Goal: Transaction & Acquisition: Book appointment/travel/reservation

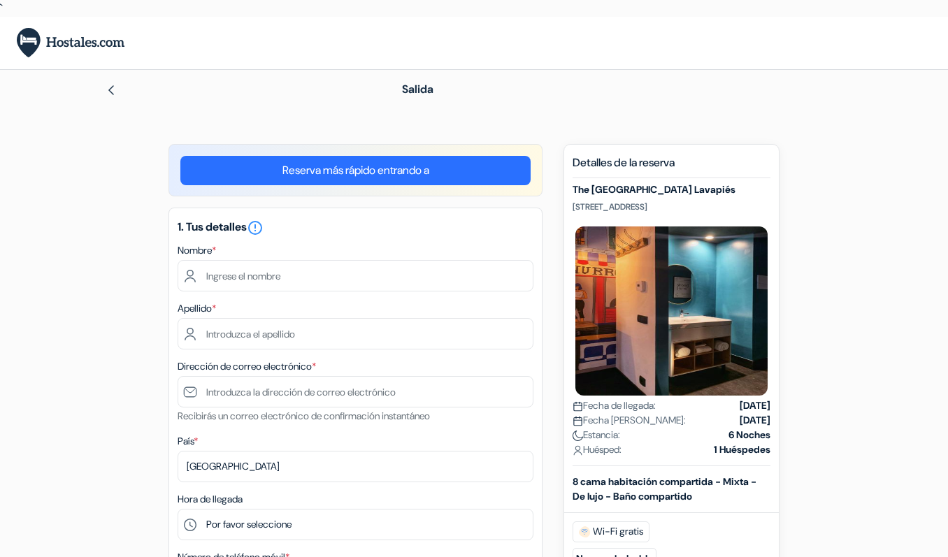
drag, startPoint x: 34, startPoint y: 335, endPoint x: 28, endPoint y: 349, distance: 14.4
drag, startPoint x: 28, startPoint y: 350, endPoint x: 67, endPoint y: 437, distance: 95.1
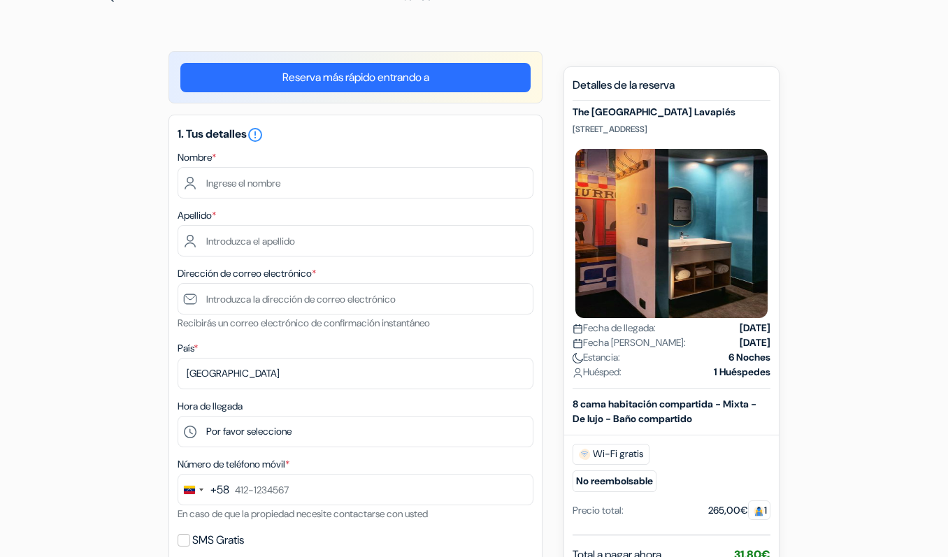
scroll to position [210, 0]
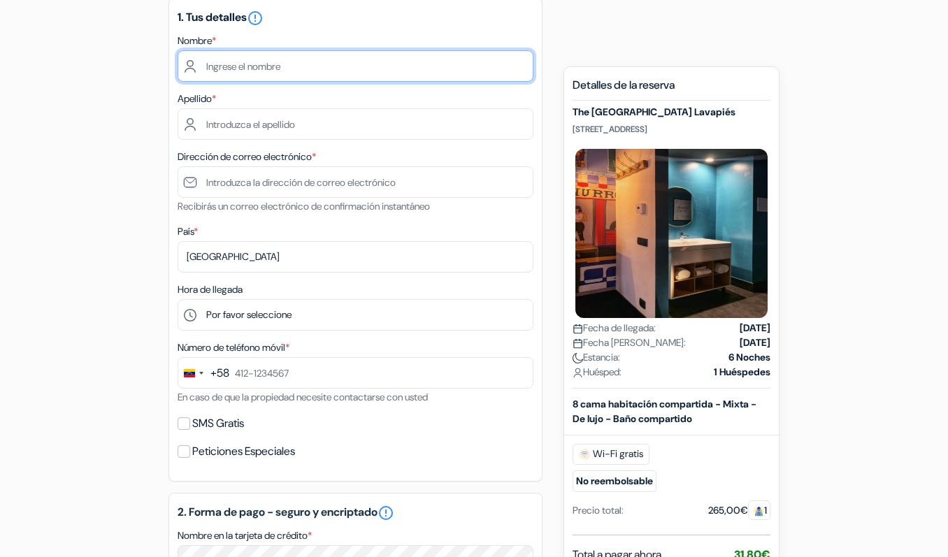
click at [257, 62] on input "text" at bounding box center [356, 65] width 356 height 31
click at [258, 61] on input "text" at bounding box center [356, 65] width 356 height 31
type input "[PERSON_NAME]"
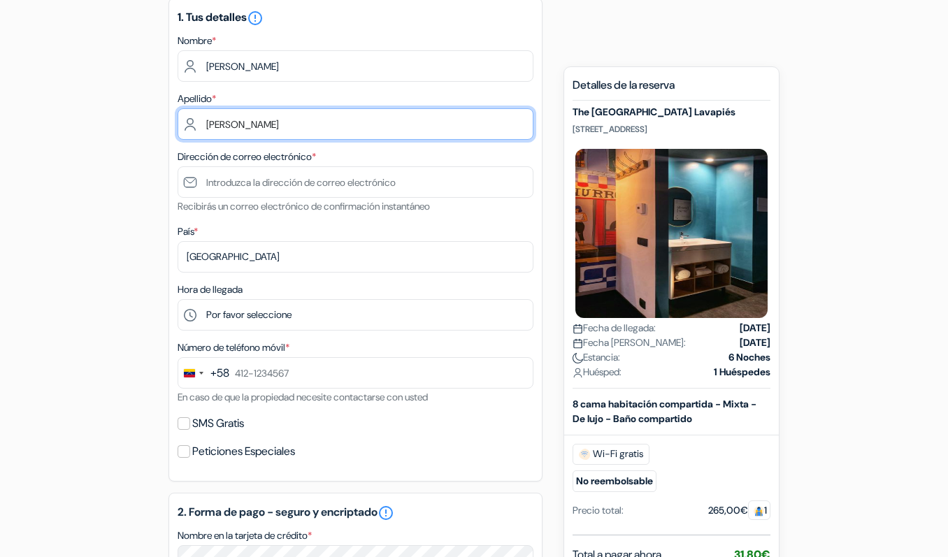
type input "[PERSON_NAME]"
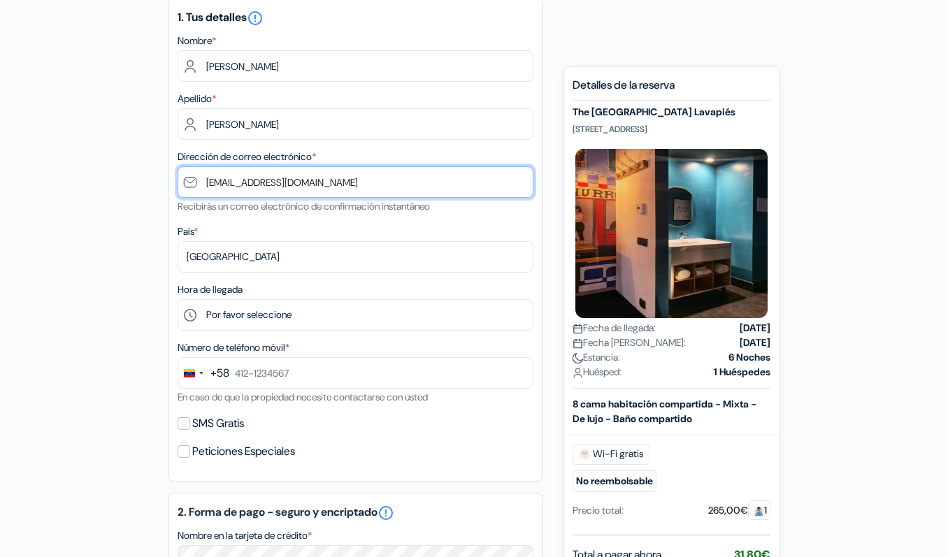
type input "[EMAIL_ADDRESS][DOMAIN_NAME]"
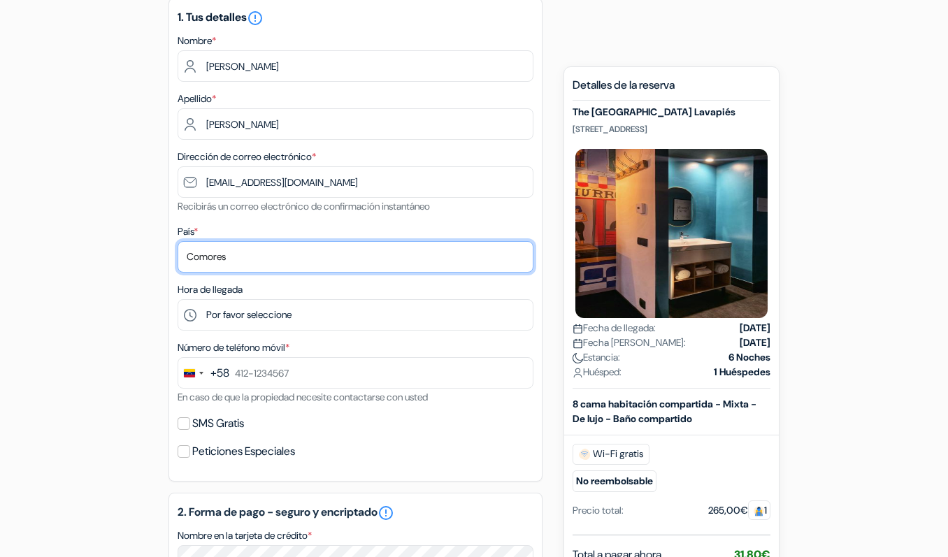
select select "47"
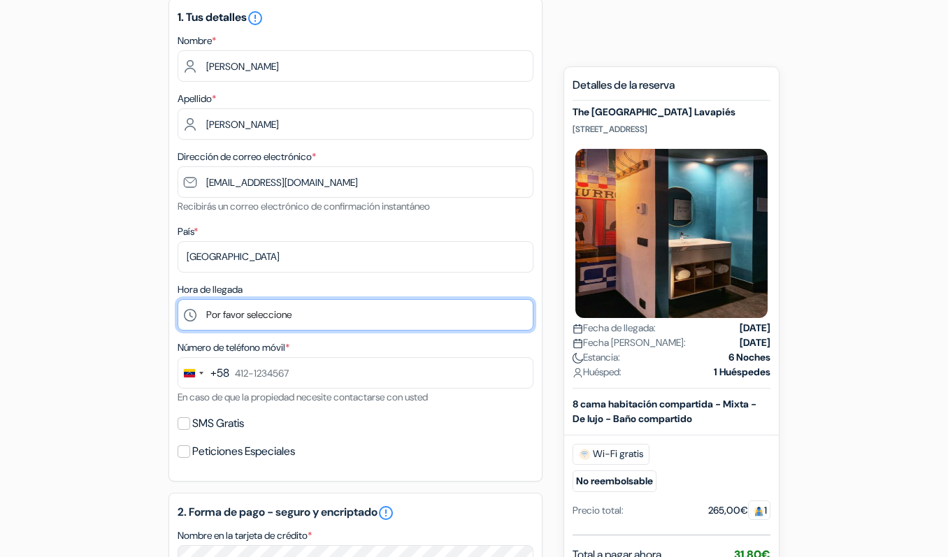
click at [213, 323] on select "Por favor seleccione 1:00 2:00 3:00 4:00 5:00 6:00 7:00 8:00 9:00 10:00 11:00 1…" at bounding box center [356, 314] width 356 height 31
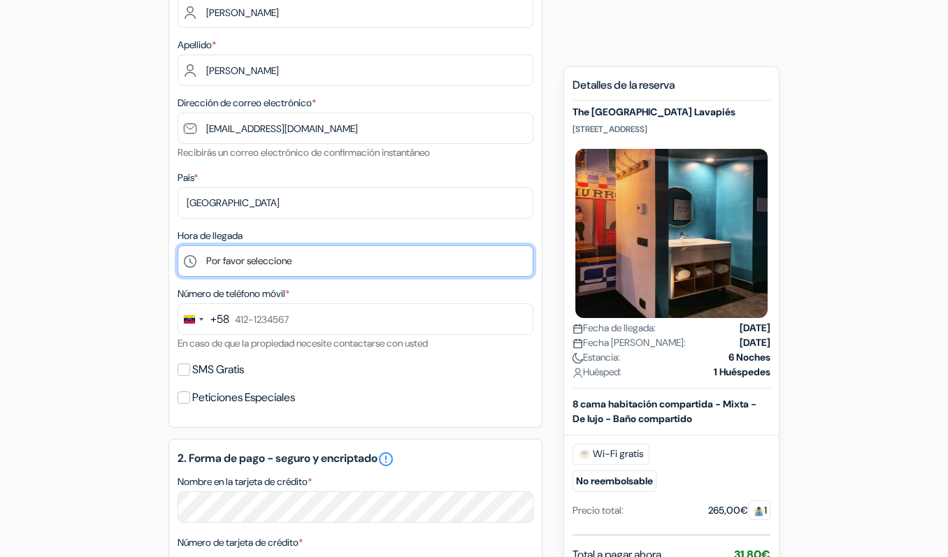
scroll to position [280, 0]
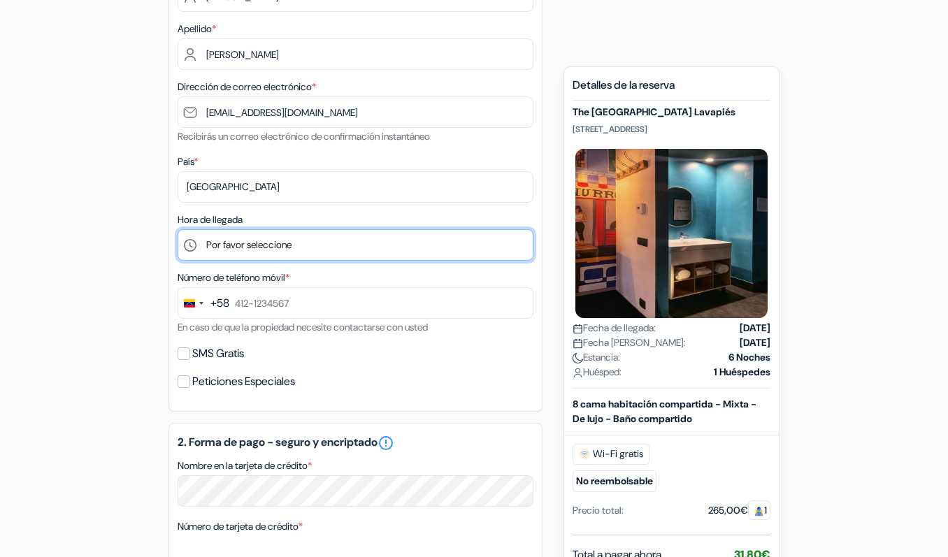
click at [238, 250] on select "Por favor seleccione 1:00 2:00 3:00 4:00 5:00 6:00 7:00 8:00 9:00 10:00 11:00 1…" at bounding box center [356, 244] width 356 height 31
select select "18"
click at [178, 229] on select "Por favor seleccione 1:00 2:00 3:00 4:00 5:00 6:00 7:00 8:00 9:00 10:00 11:00 1…" at bounding box center [356, 244] width 356 height 31
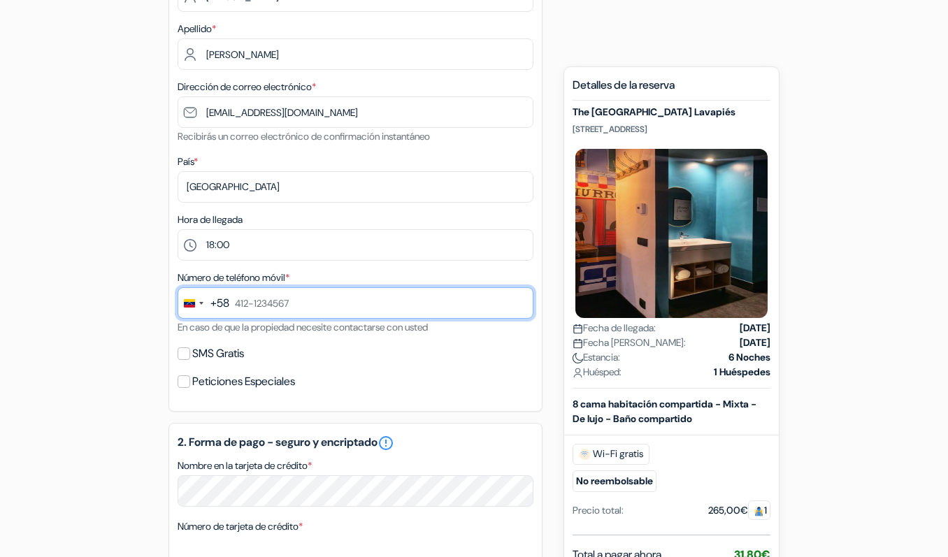
click at [256, 302] on input "text" at bounding box center [356, 302] width 356 height 31
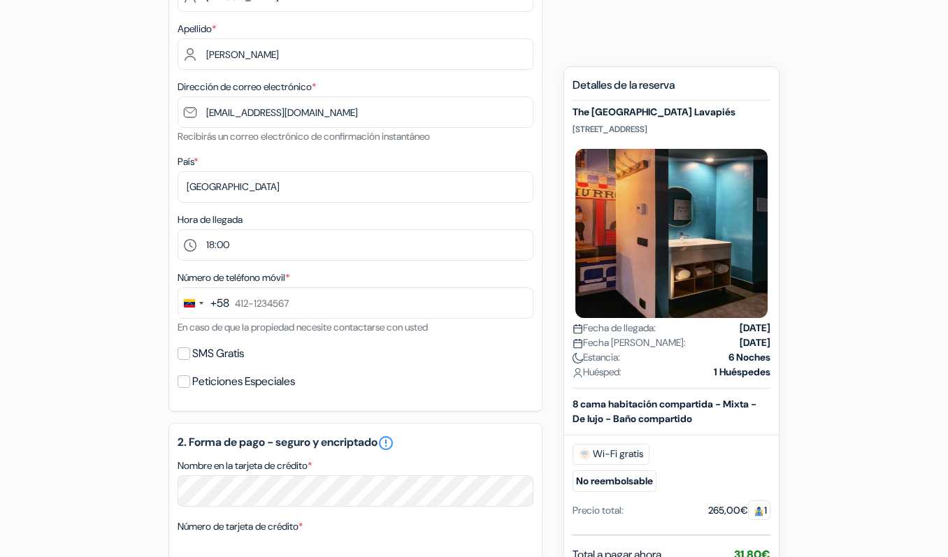
click at [215, 304] on div "+58" at bounding box center [219, 303] width 19 height 17
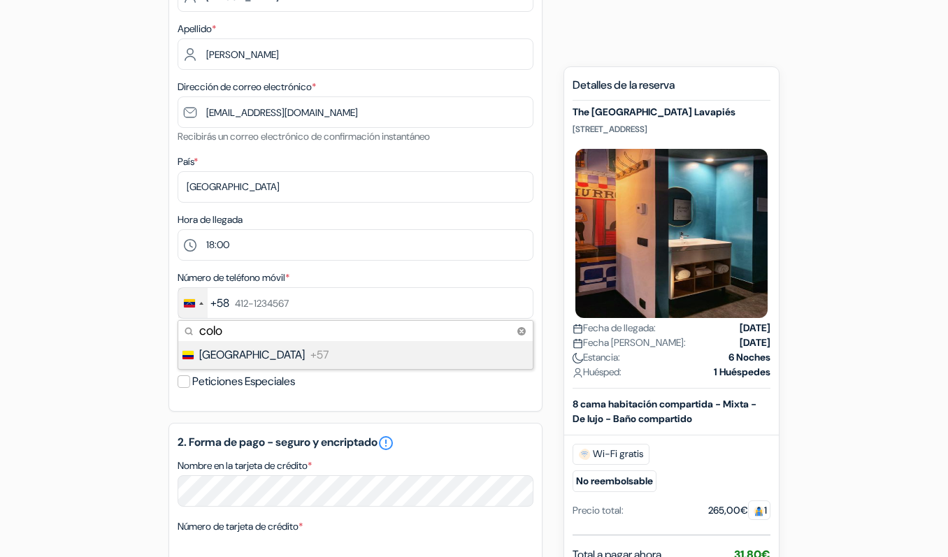
type input "colo"
click at [243, 352] on span "[GEOGRAPHIC_DATA]" at bounding box center [252, 355] width 106 height 17
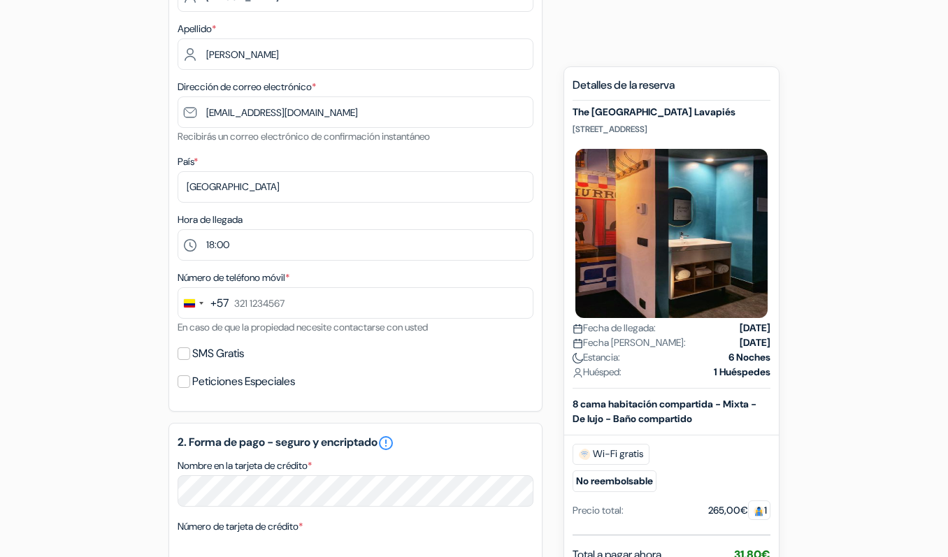
click at [194, 361] on label "SMS Gratis" at bounding box center [218, 354] width 52 height 20
click at [190, 360] on input "SMS Gratis" at bounding box center [184, 353] width 13 height 13
checkbox input "true"
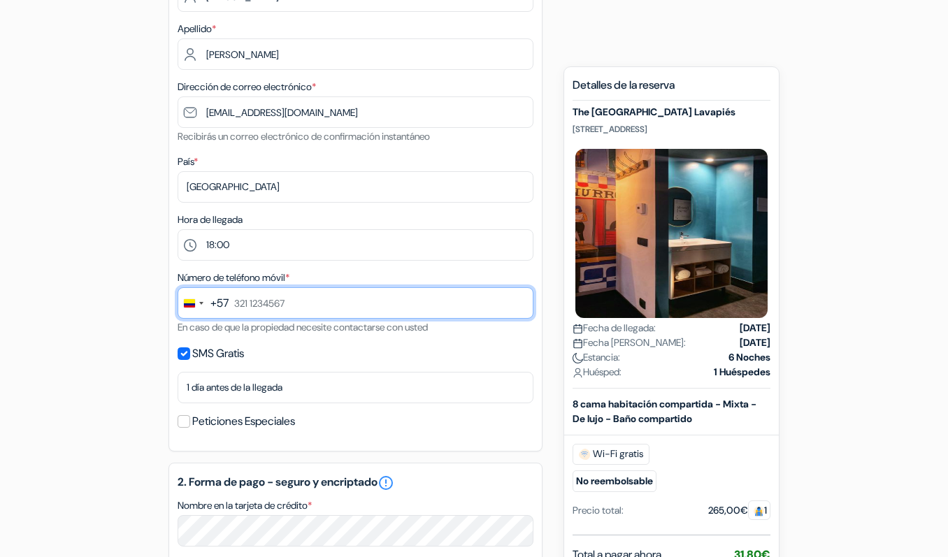
click at [261, 309] on input "text" at bounding box center [356, 302] width 356 height 31
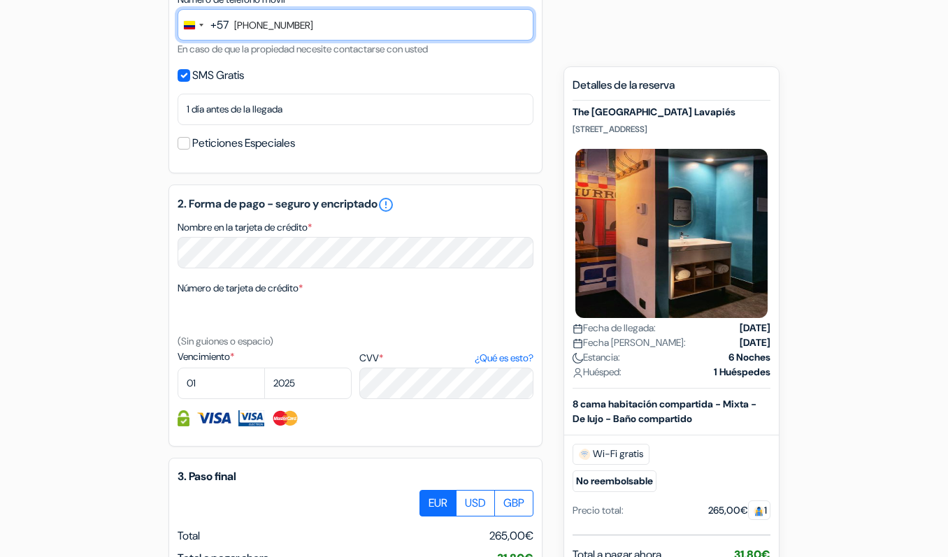
scroll to position [559, 0]
type input "[PHONE_NUMBER]"
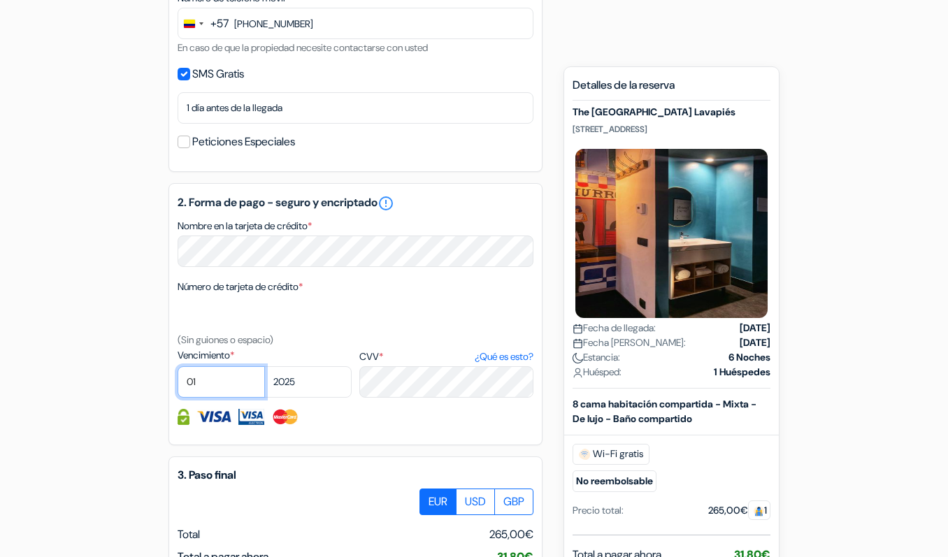
click at [197, 380] on select "01 02 03 04 05 06 07 08 09 10 11 12" at bounding box center [221, 381] width 87 height 31
click at [178, 366] on select "01 02 03 04 05 06 07 08 09 10 11 12" at bounding box center [221, 381] width 87 height 31
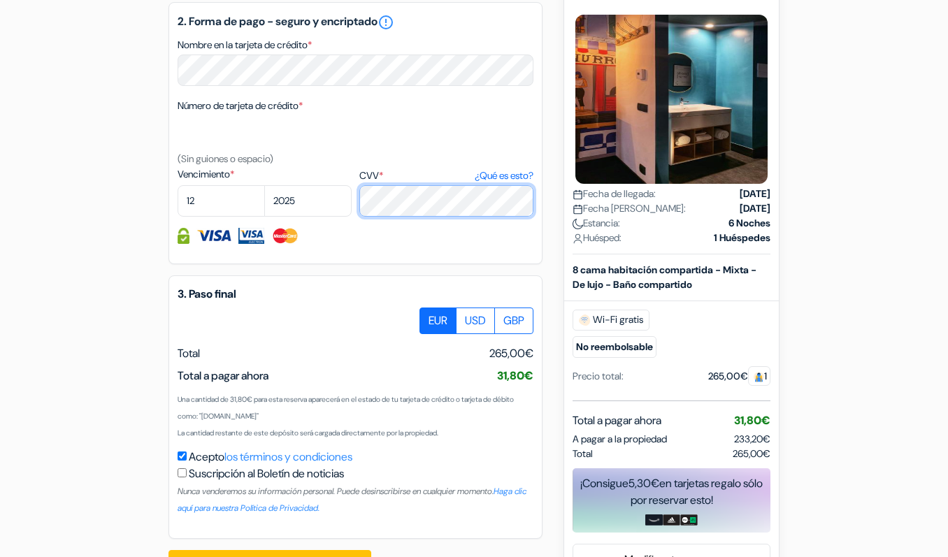
scroll to position [785, 0]
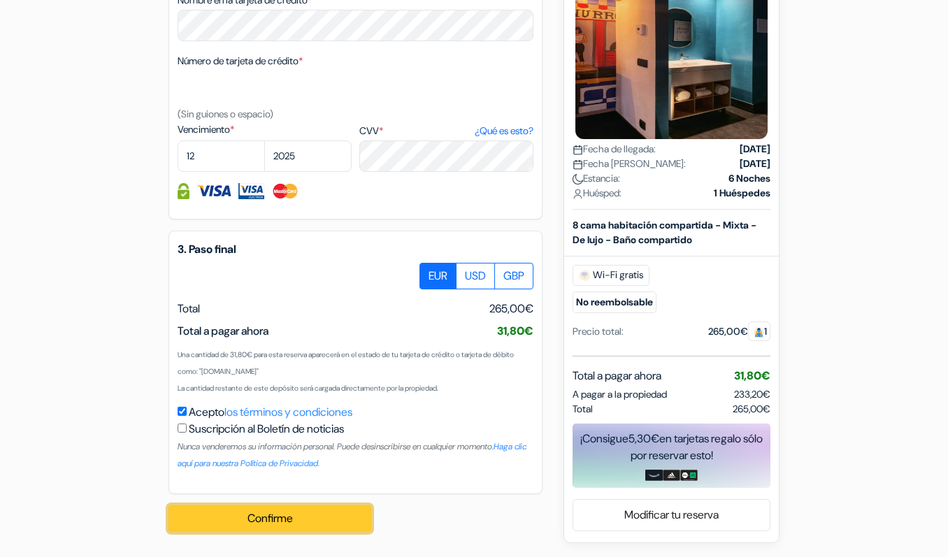
click at [264, 512] on button "Confirme Loading..." at bounding box center [269, 518] width 203 height 27
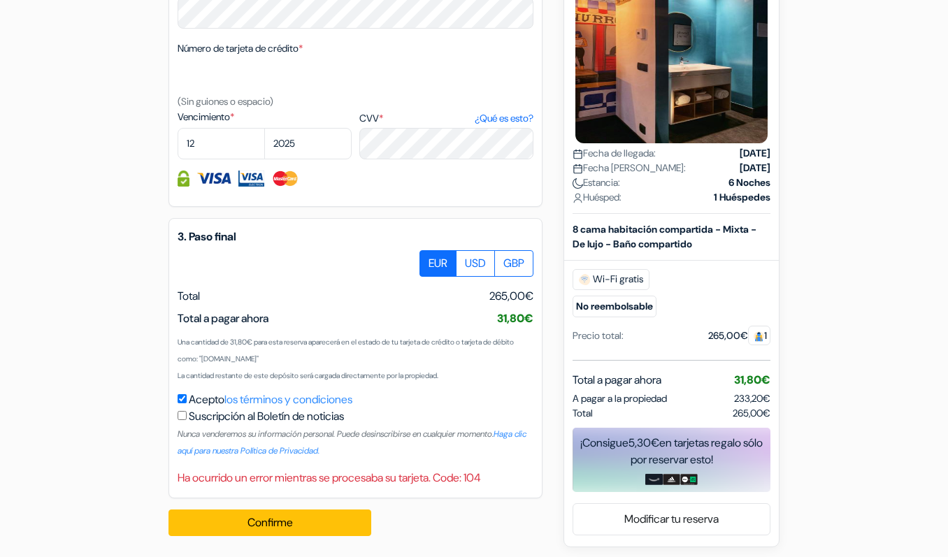
scroll to position [802, 0]
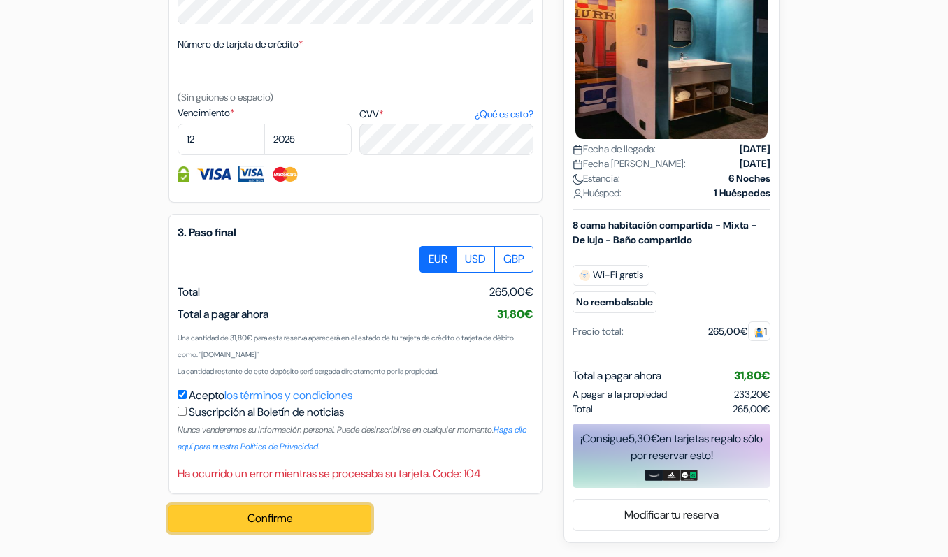
click at [282, 521] on button "Confirme Loading..." at bounding box center [269, 518] width 203 height 27
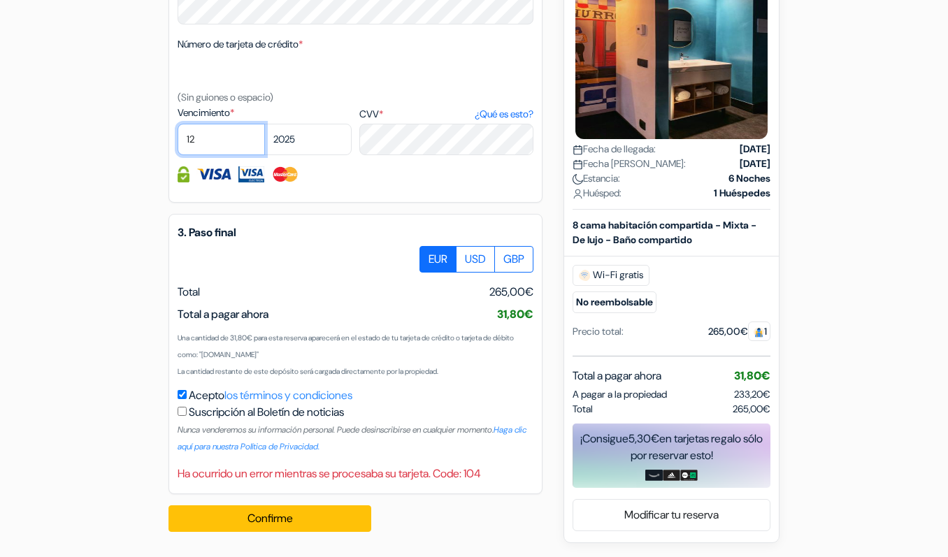
click at [213, 135] on select "01 02 03 04 05 06 07 08 09 10 11 12" at bounding box center [221, 139] width 87 height 31
select select "07"
click at [178, 124] on select "01 02 03 04 05 06 07 08 09 10 11 12" at bounding box center [221, 139] width 87 height 31
click at [303, 140] on select "2025 2026 2027 2028 2029 2030 2031 2032 2033 2034 2035 2036 2037 2038 2039 2040…" at bounding box center [307, 139] width 87 height 31
select select "2028"
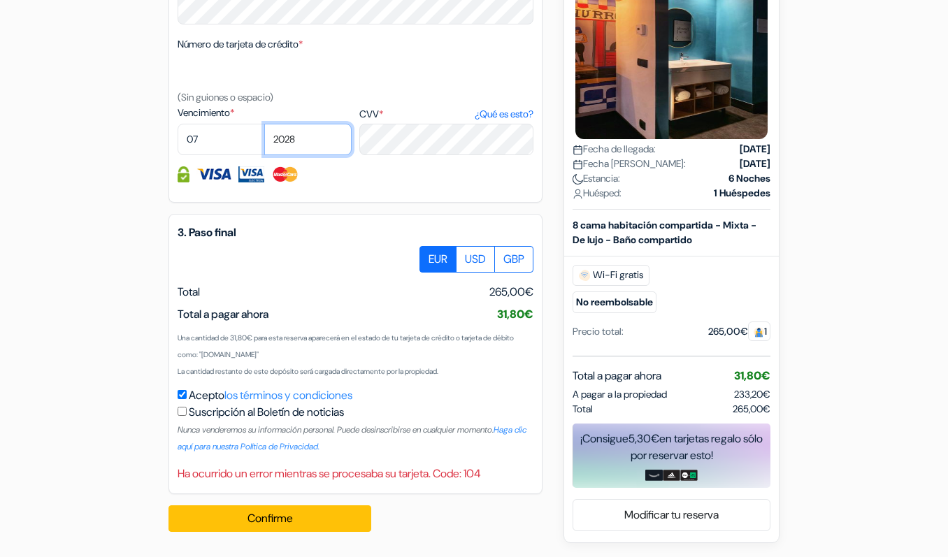
click at [264, 124] on select "2025 2026 2027 2028 2029 2030 2031 2032 2033 2034 2035 2036 2037 2038 2039 2040…" at bounding box center [307, 139] width 87 height 31
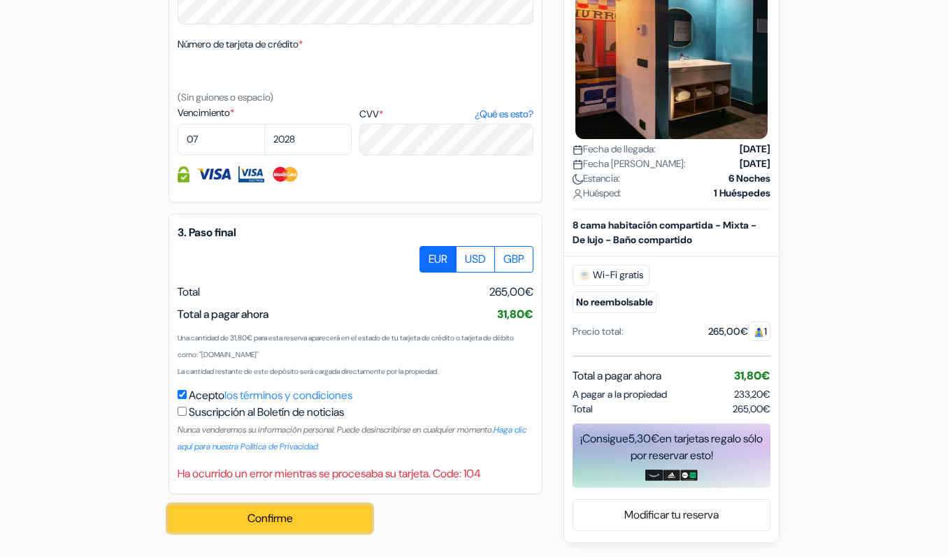
drag, startPoint x: 282, startPoint y: 519, endPoint x: 276, endPoint y: 523, distance: 7.2
click at [283, 517] on button "Confirme Loading..." at bounding box center [269, 518] width 203 height 27
click at [302, 505] on button "Confirme Loading..." at bounding box center [269, 518] width 203 height 27
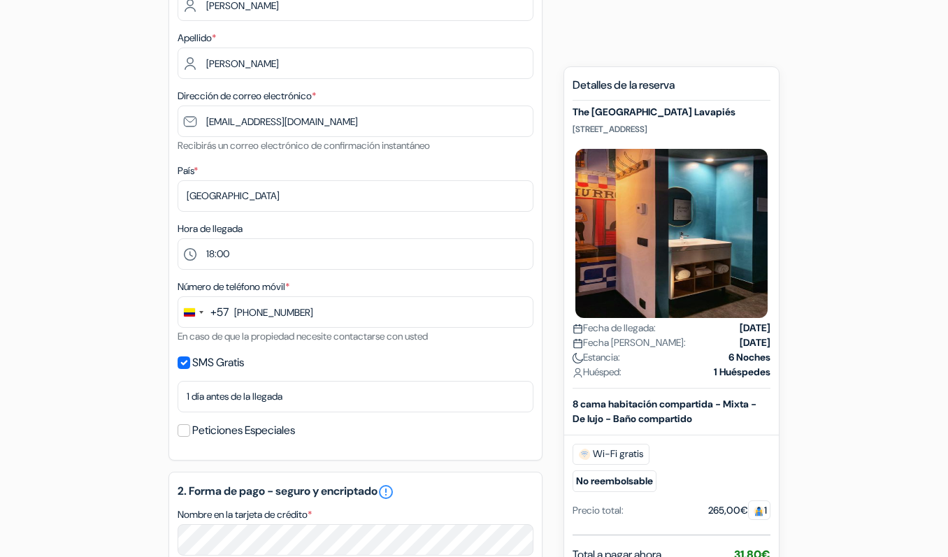
scroll to position [173, 0]
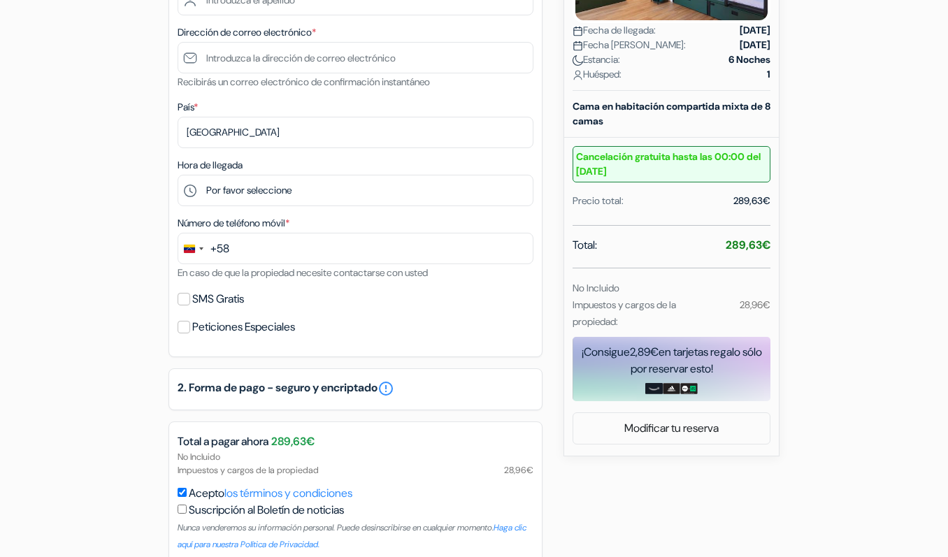
scroll to position [194, 0]
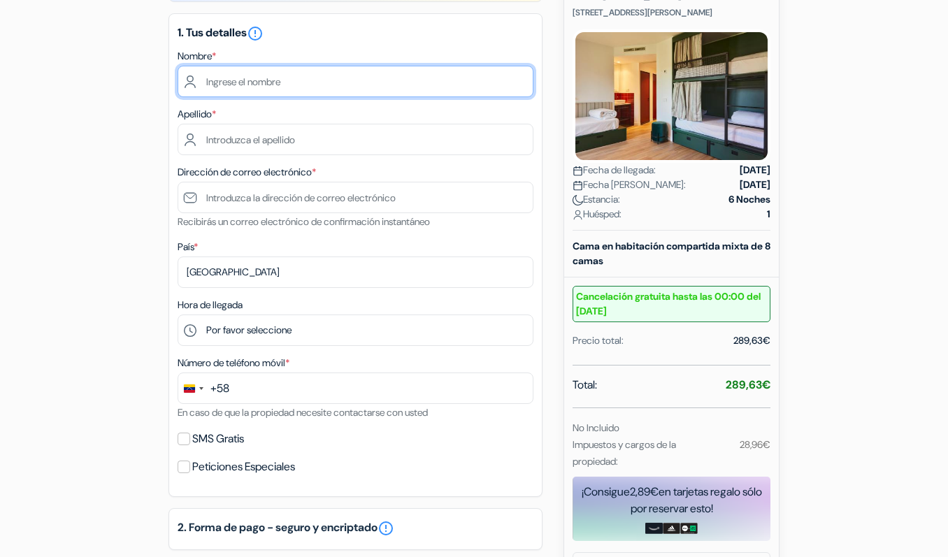
click at [237, 89] on input "text" at bounding box center [356, 81] width 356 height 31
click at [237, 88] on input "text" at bounding box center [356, 81] width 356 height 31
type input "v"
type input "[PERSON_NAME]"
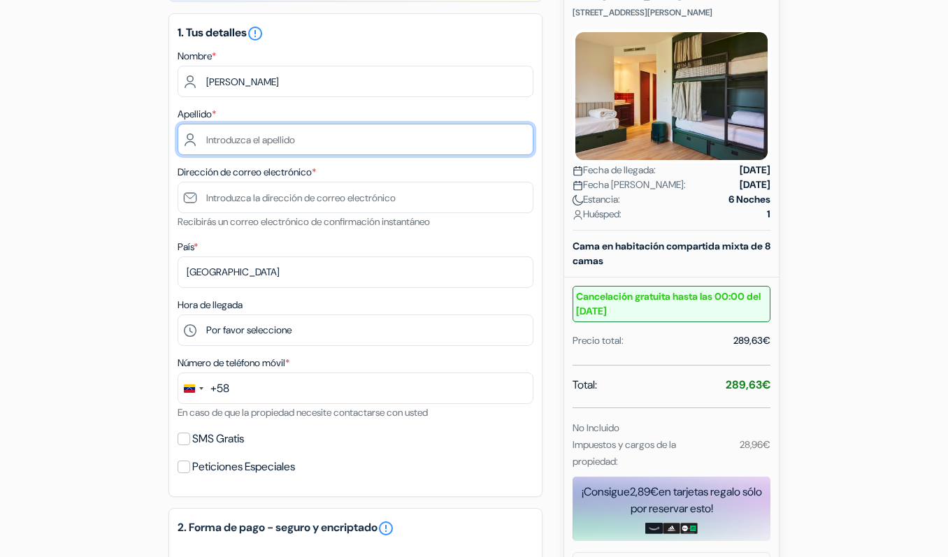
click at [251, 134] on input "text" at bounding box center [356, 139] width 356 height 31
click at [250, 133] on input "text" at bounding box center [356, 139] width 356 height 31
type input "[PERSON_NAME]"
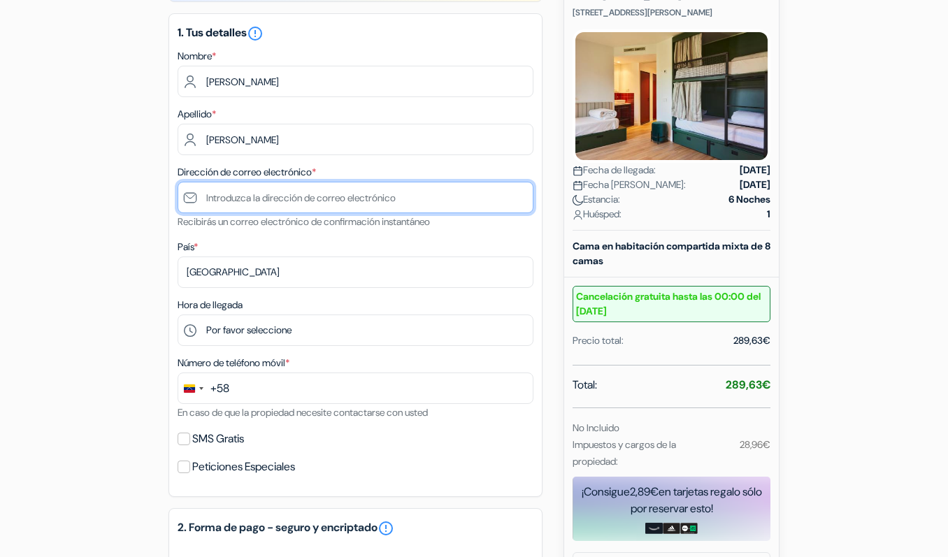
click at [235, 194] on input "text" at bounding box center [356, 197] width 356 height 31
type input "[EMAIL_ADDRESS][DOMAIN_NAME]"
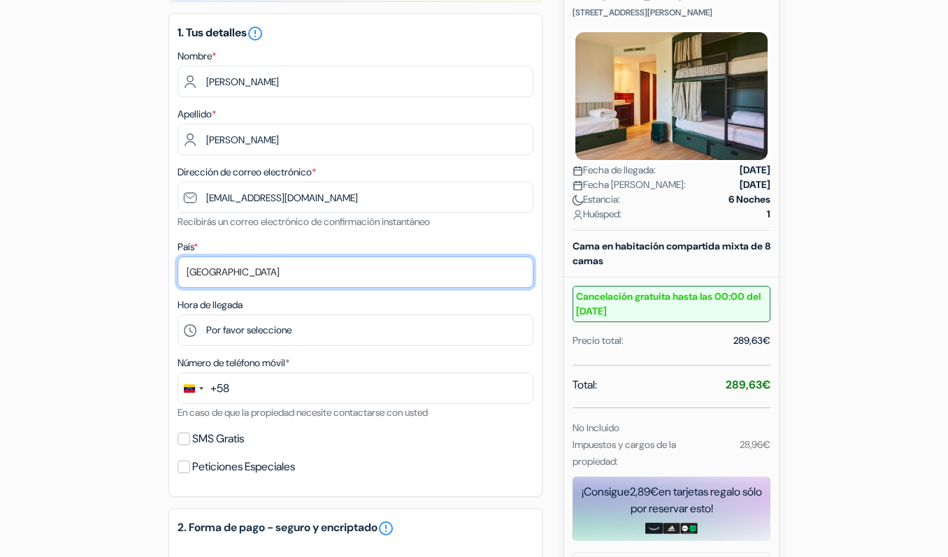
click at [234, 276] on select "Selecciona país Abjasia Afganistán Albania Alemania Andorra Angola Anguila Anti…" at bounding box center [356, 272] width 356 height 31
select select "co"
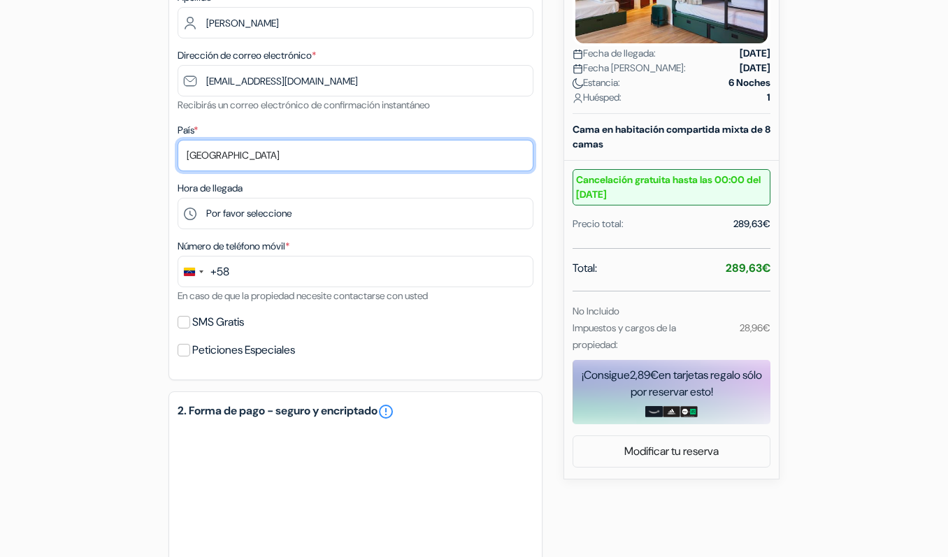
scroll to position [334, 0]
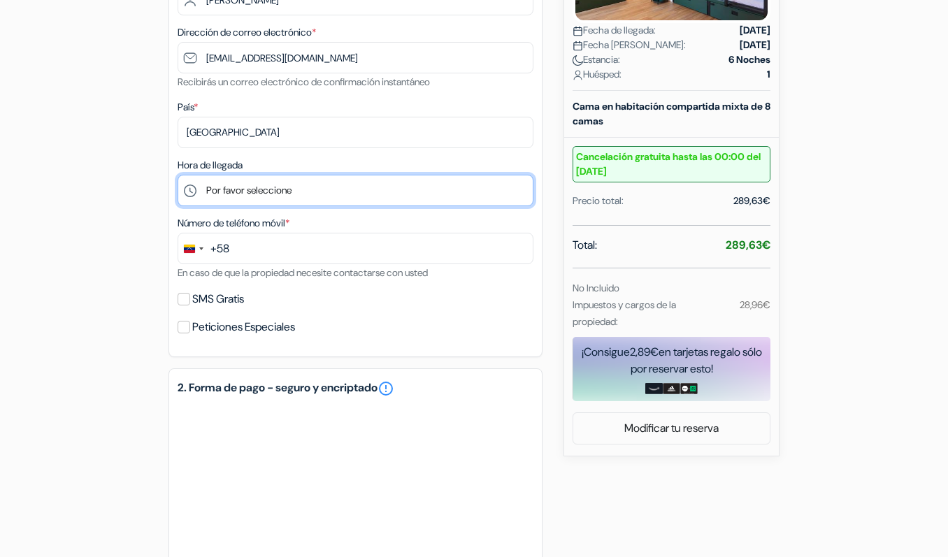
drag, startPoint x: 245, startPoint y: 189, endPoint x: 244, endPoint y: 199, distance: 9.8
click at [245, 189] on select "Por favor seleccione 16:00 17:00 18:00 19:00 20:00 21:00 22:00 23:00 0:00" at bounding box center [356, 190] width 356 height 31
select select "21"
click at [178, 175] on select "Por favor seleccione 16:00 17:00 18:00 19:00 20:00 21:00 22:00 23:00 0:00" at bounding box center [356, 190] width 356 height 31
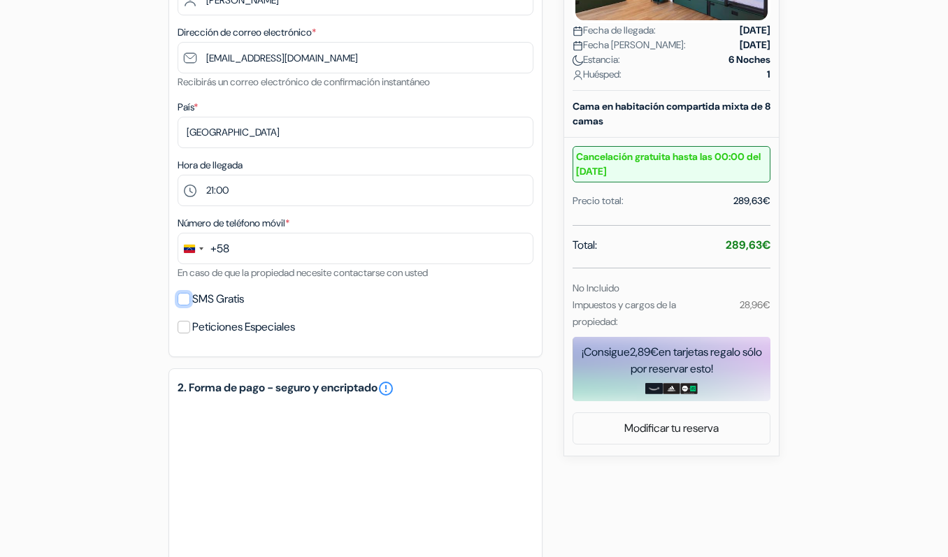
click at [180, 302] on input "SMS Gratis" at bounding box center [184, 299] width 13 height 13
checkbox input "true"
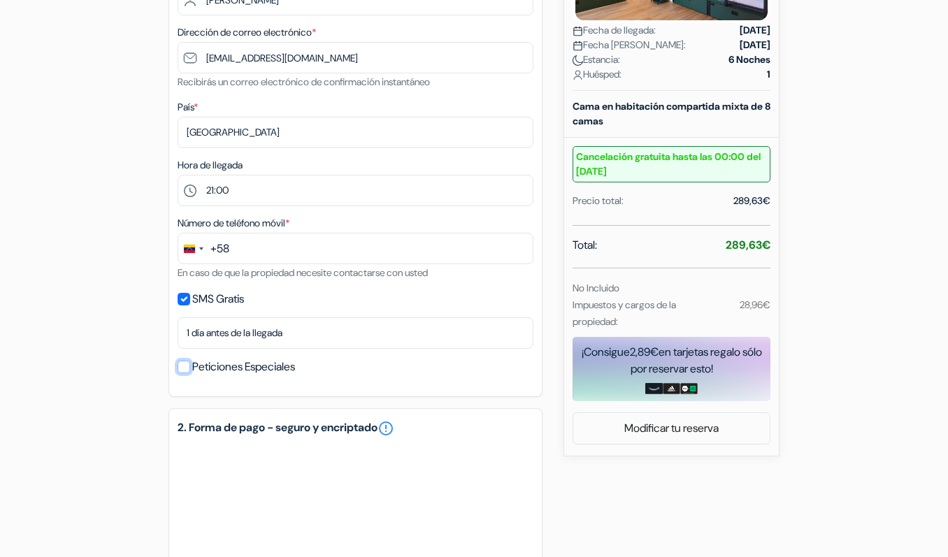
click at [184, 368] on input "Peticiones Especiales" at bounding box center [184, 367] width 13 height 13
checkbox input "true"
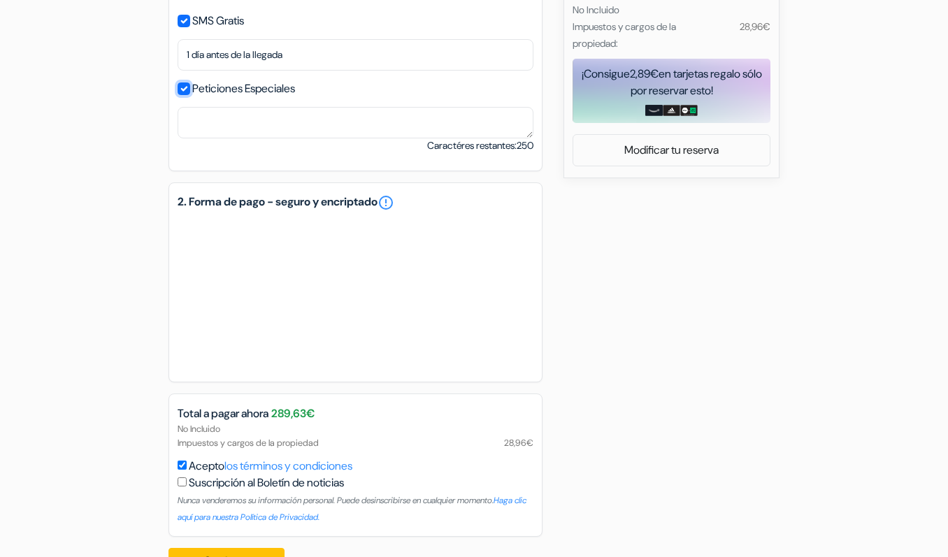
scroll to position [614, 0]
click at [394, 208] on link "error_outline" at bounding box center [385, 201] width 17 height 17
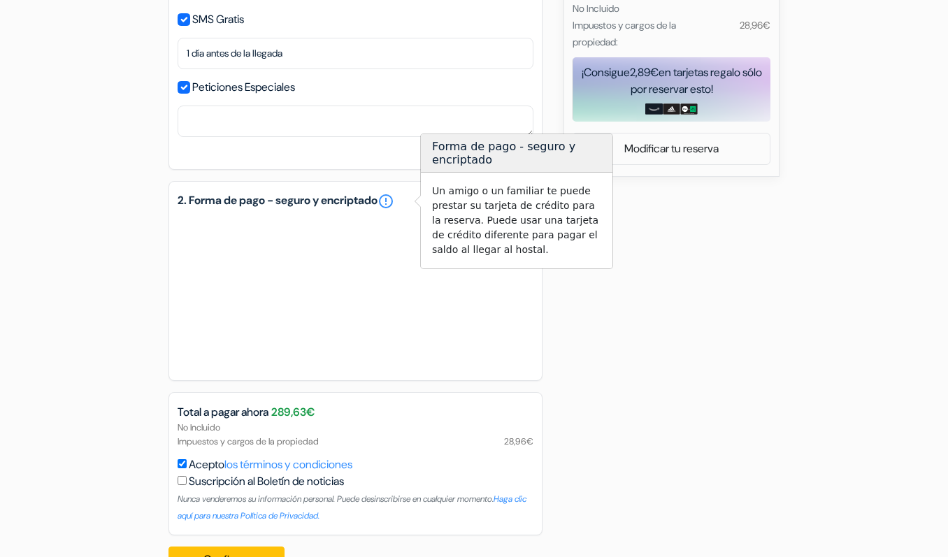
drag, startPoint x: 405, startPoint y: 208, endPoint x: 355, endPoint y: 213, distance: 50.6
click at [394, 208] on link "error_outline" at bounding box center [385, 201] width 17 height 17
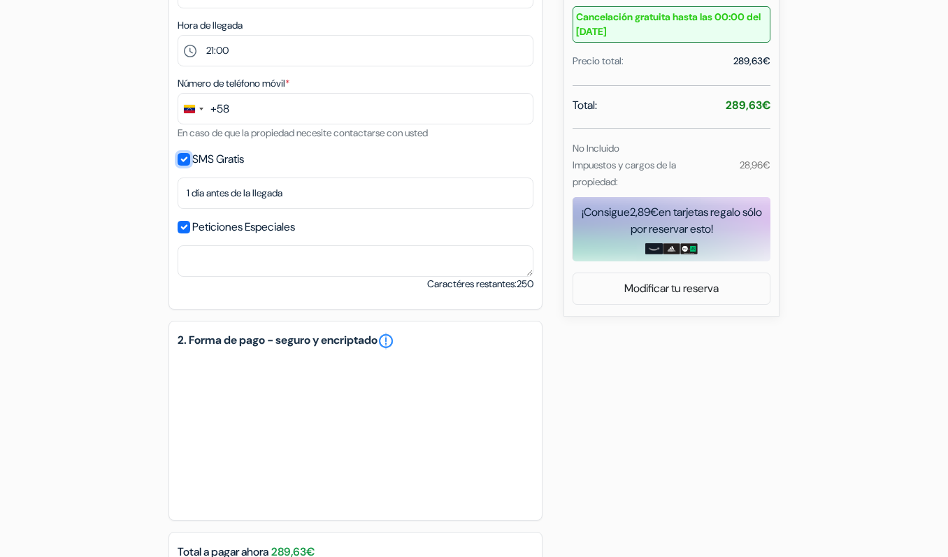
click at [184, 161] on input "SMS Gratis" at bounding box center [184, 159] width 13 height 13
checkbox input "false"
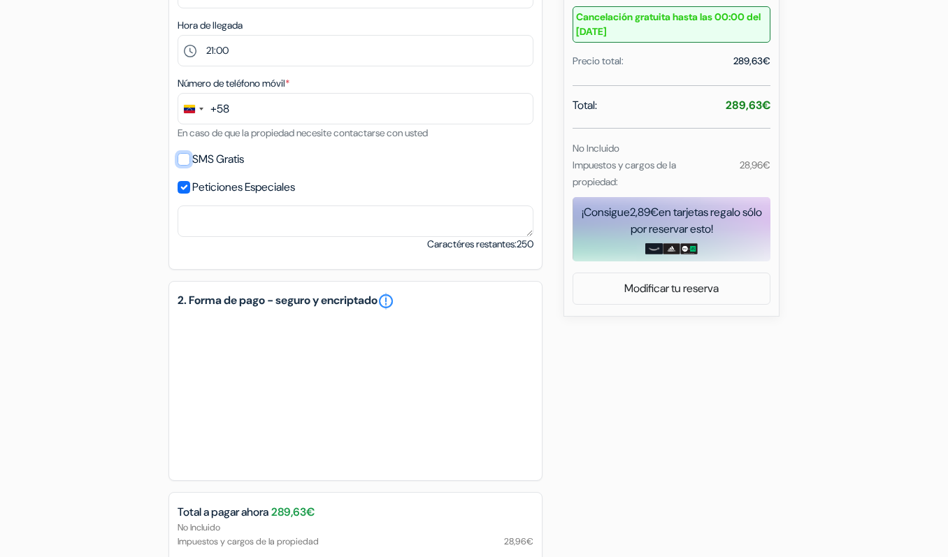
scroll to position [334, 0]
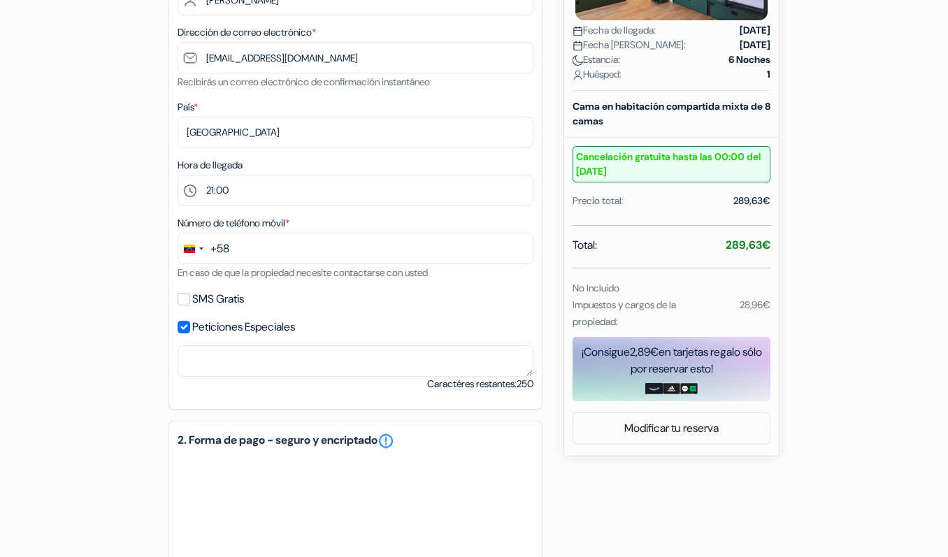
click at [225, 240] on div "+58" at bounding box center [219, 248] width 19 height 17
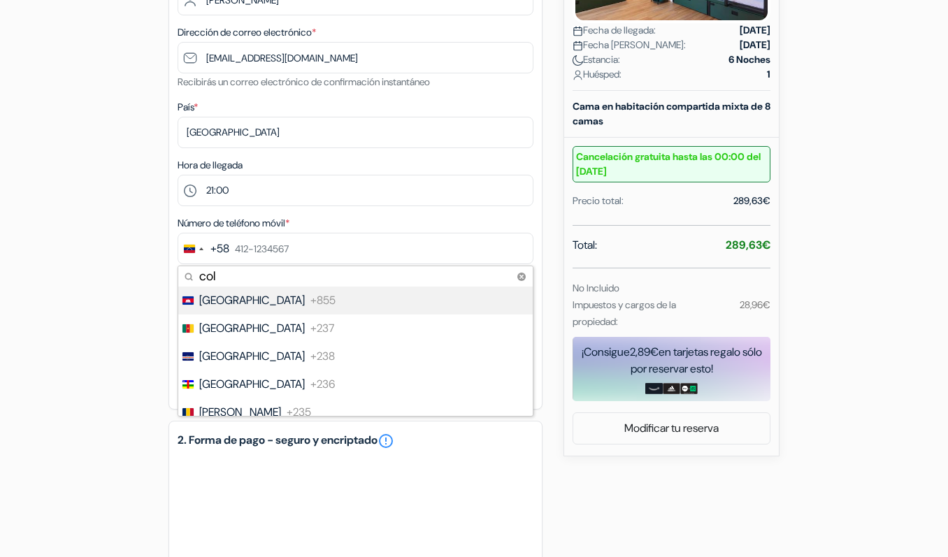
type input "colo"
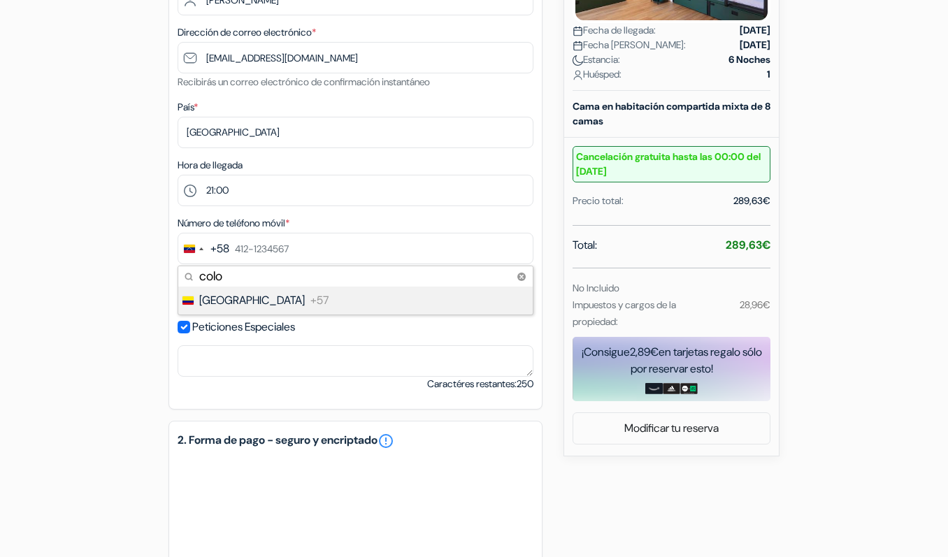
click at [229, 298] on span "[GEOGRAPHIC_DATA]" at bounding box center [252, 300] width 106 height 17
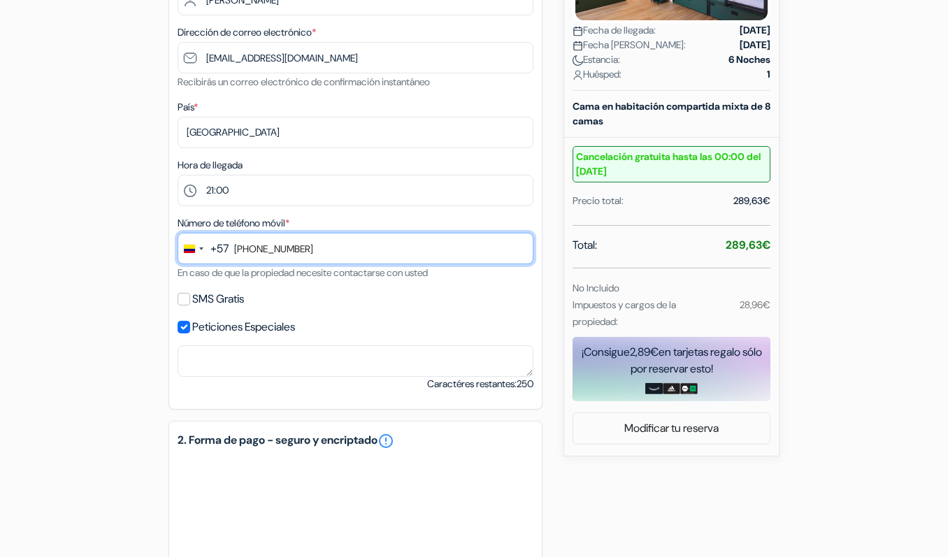
type input "[PHONE_NUMBER]"
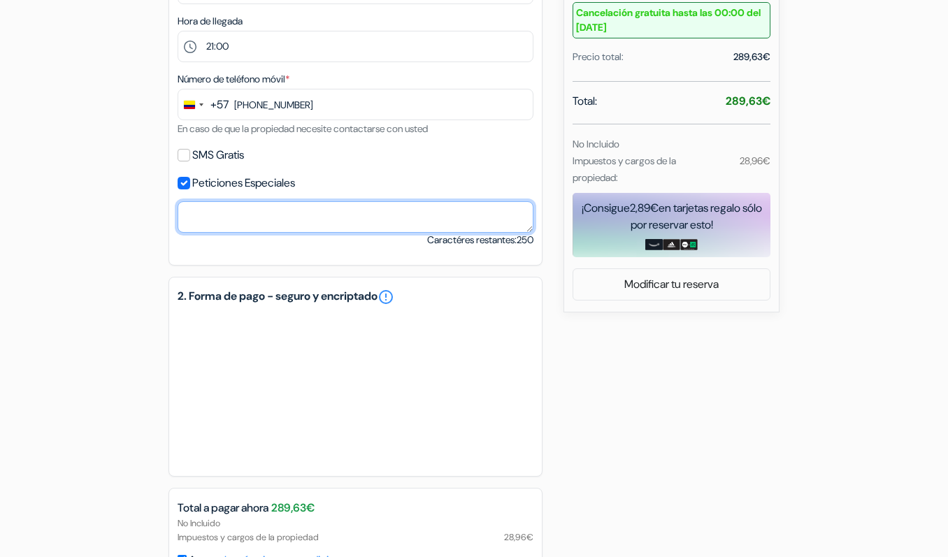
scroll to position [614, 0]
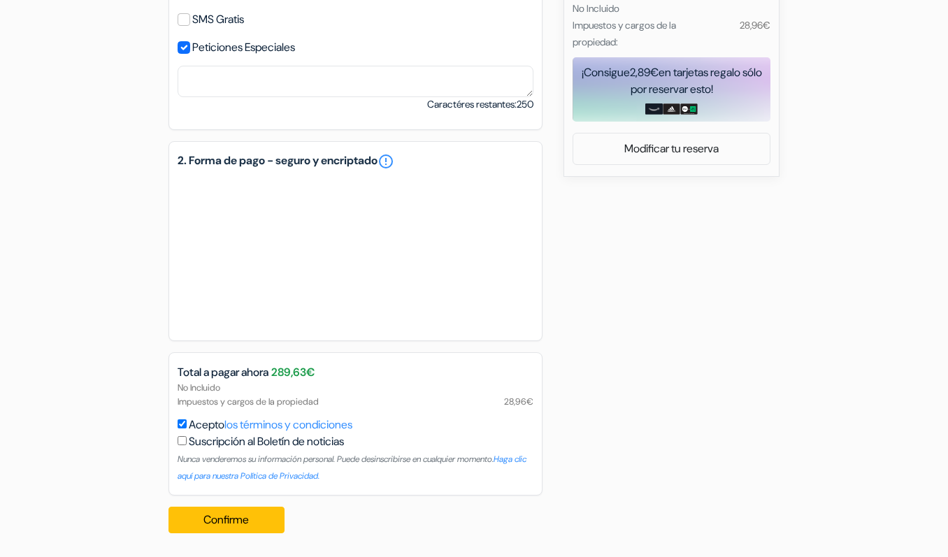
click at [182, 50] on input "Peticiones Especiales" at bounding box center [184, 47] width 13 height 13
checkbox input "false"
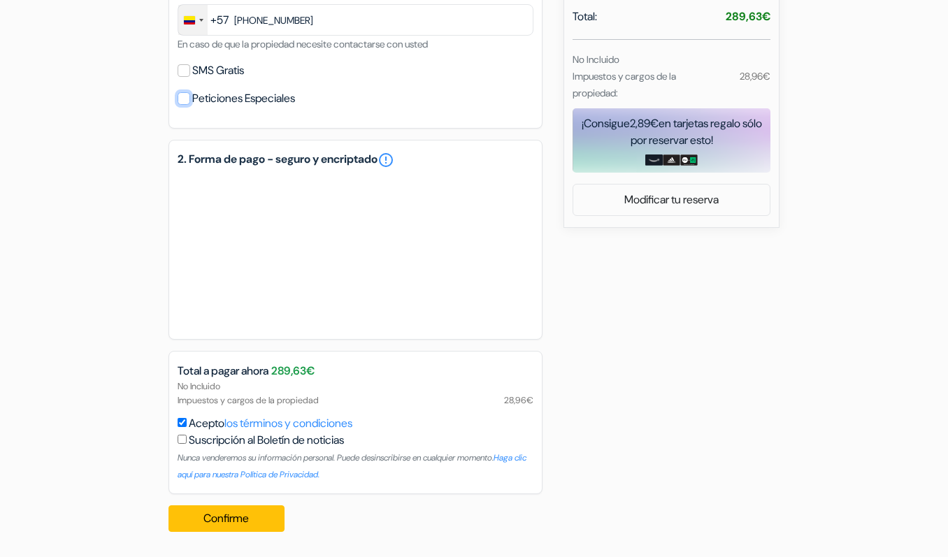
scroll to position [563, 0]
click at [180, 70] on input "SMS Gratis" at bounding box center [184, 70] width 13 height 13
checkbox input "true"
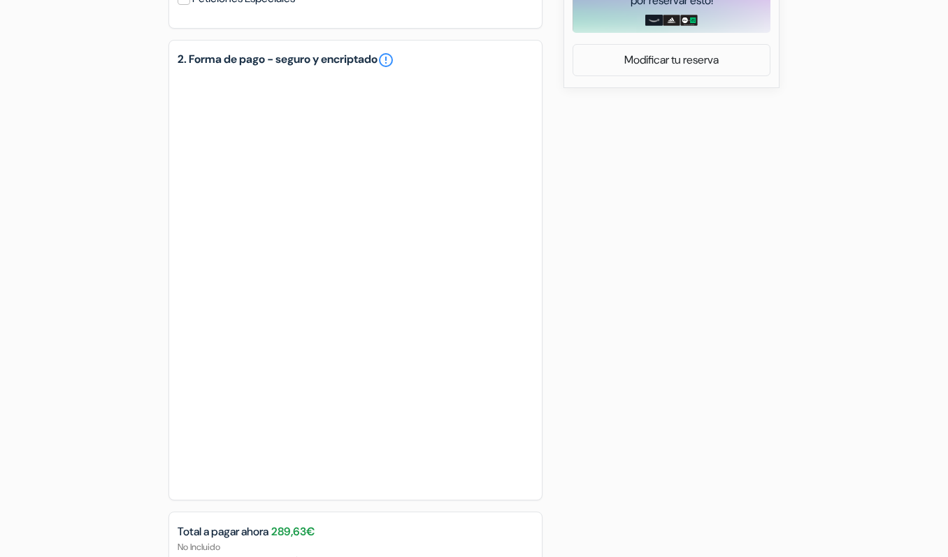
scroll to position [863, 0]
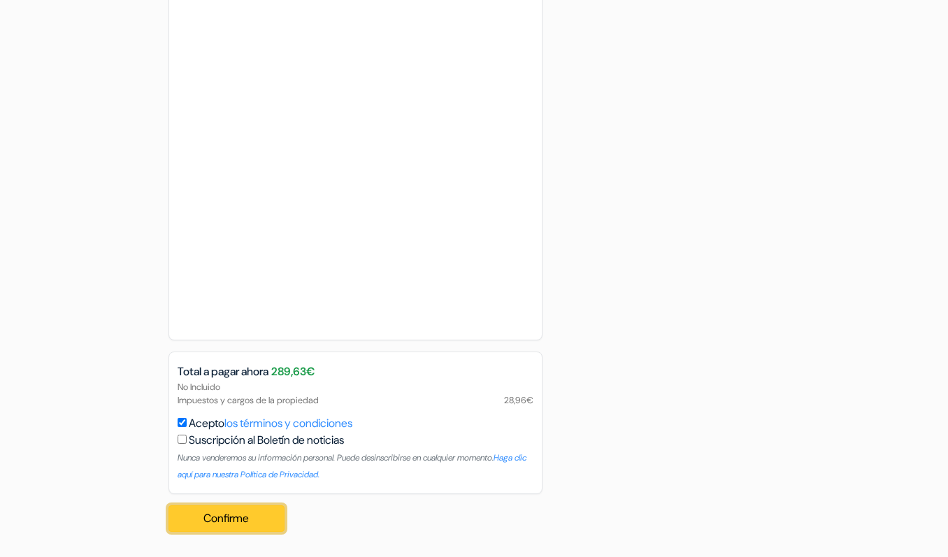
click at [217, 521] on button "Confirme Loading..." at bounding box center [226, 518] width 116 height 27
click at [244, 528] on button "Confirme Loading..." at bounding box center [226, 518] width 116 height 27
click at [191, 442] on label "Suscripción al Boletín de noticias" at bounding box center [266, 440] width 155 height 17
click at [187, 427] on input "Acepto los términos y condiciones" at bounding box center [182, 422] width 9 height 9
checkbox input "false"
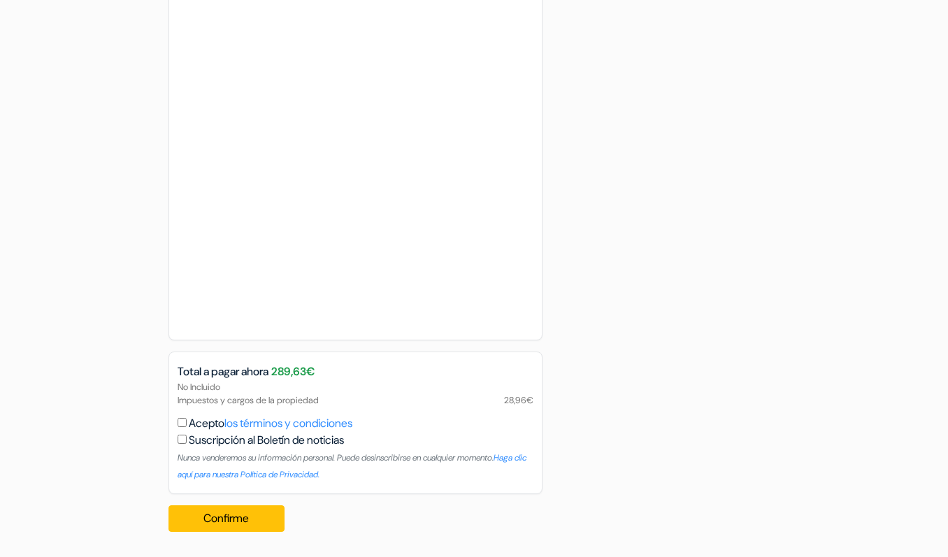
click at [179, 440] on input "checkbox" at bounding box center [182, 439] width 9 height 9
checkbox input "true"
click at [182, 421] on input "Acepto los términos y condiciones" at bounding box center [182, 422] width 9 height 9
checkbox input "true"
click at [203, 508] on button "Confirme Loading..." at bounding box center [226, 518] width 116 height 27
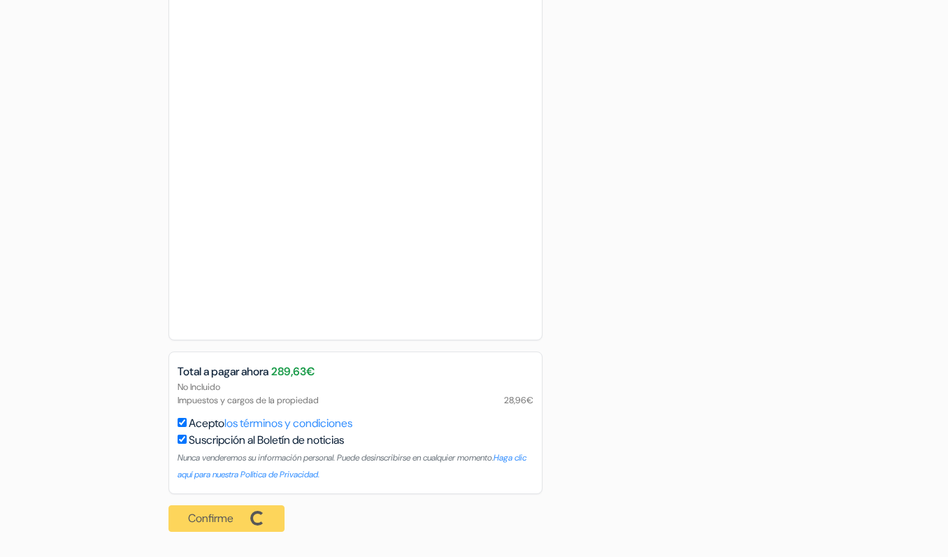
click at [205, 521] on div "Confirme Loading... Procesando tu pedido..." at bounding box center [230, 518] width 124 height 49
click at [198, 507] on button "Confirme Loading..." at bounding box center [226, 518] width 116 height 27
drag, startPoint x: 209, startPoint y: 520, endPoint x: 206, endPoint y: 534, distance: 14.3
click at [209, 521] on button "Confirme Loading..." at bounding box center [226, 518] width 116 height 27
click at [233, 505] on div "Confirme Loading... Procesando tu pedido..." at bounding box center [230, 518] width 124 height 49
